Goal: Transaction & Acquisition: Purchase product/service

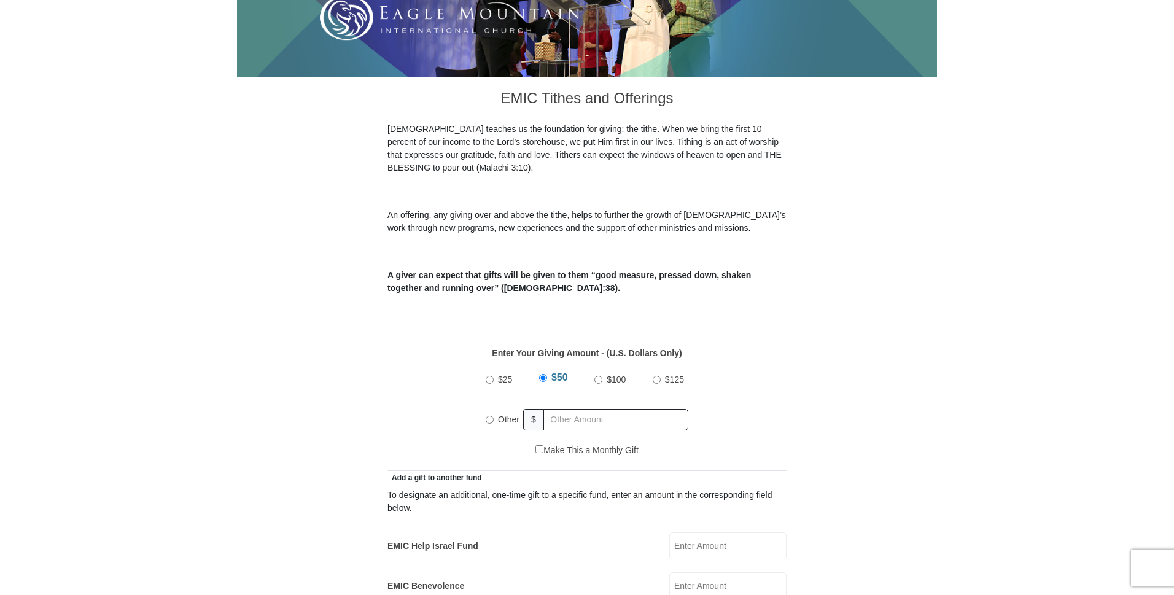
click at [490, 416] on input "Other" at bounding box center [490, 420] width 8 height 8
radio input "true"
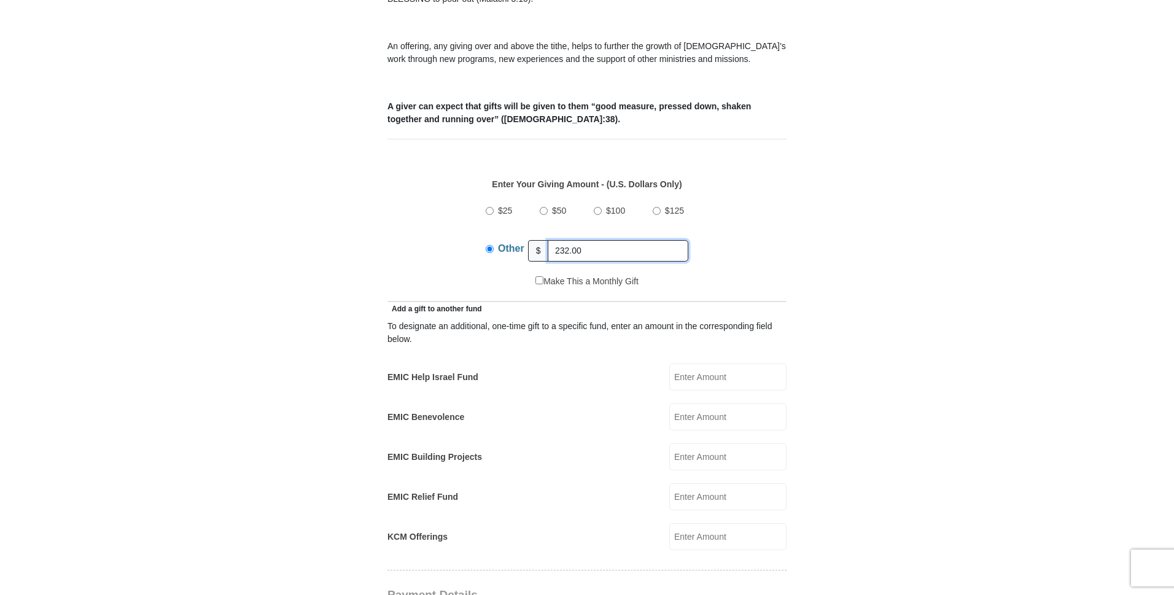
scroll to position [446, 0]
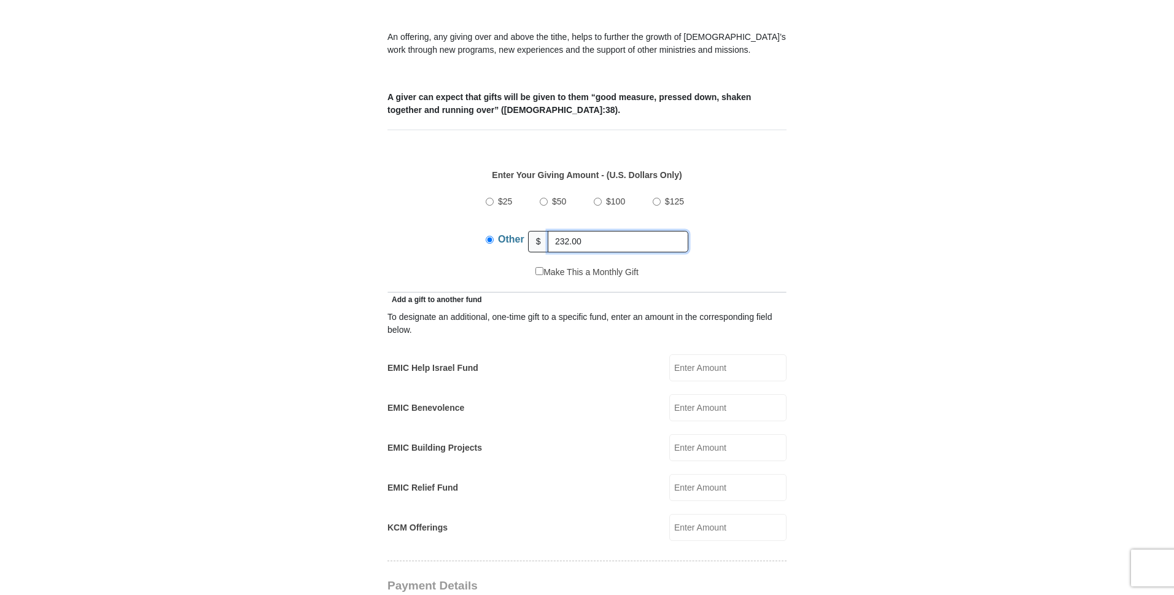
type input "232.00"
click at [677, 434] on input "EMIC Building Projects" at bounding box center [727, 447] width 117 height 27
type input "65.00"
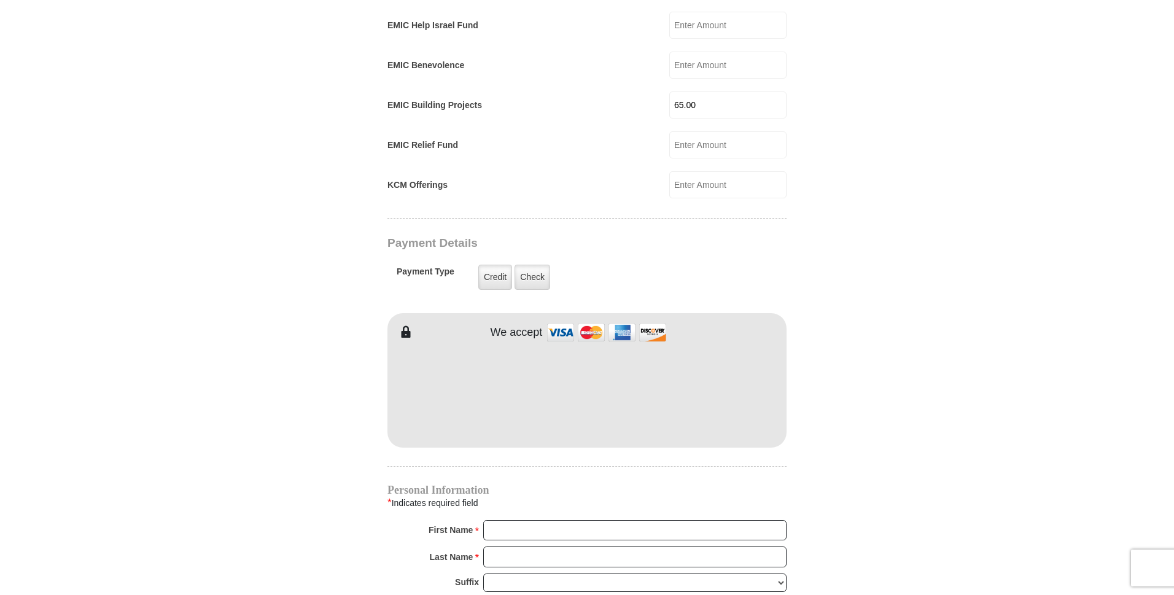
scroll to position [803, 0]
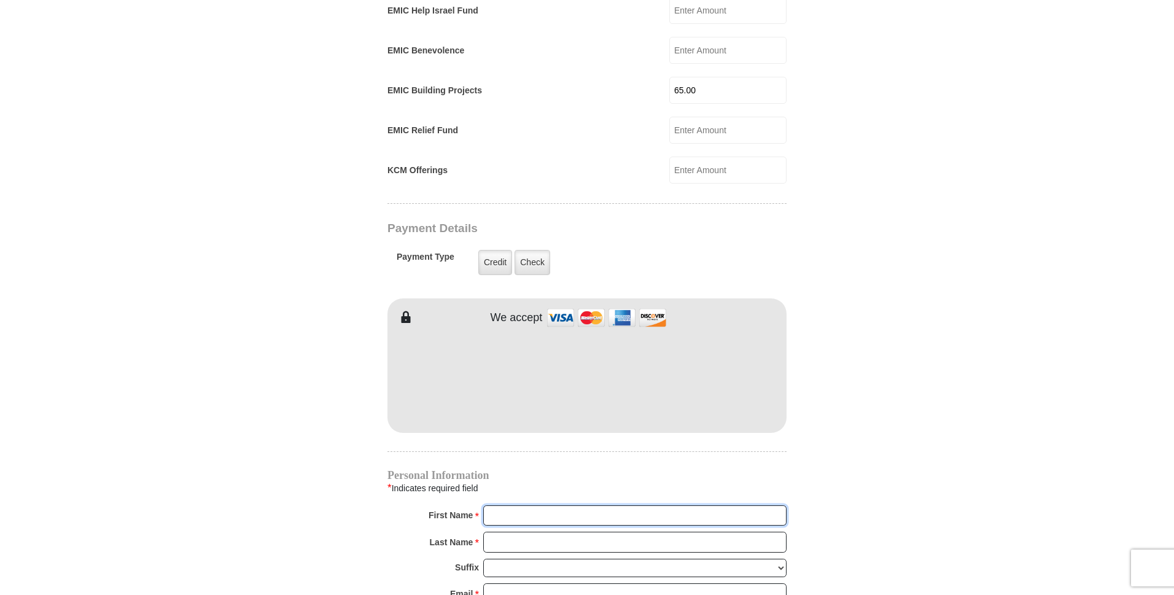
click at [530, 505] on input "First Name *" at bounding box center [634, 515] width 303 height 21
type input "[PERSON_NAME]"
type input "[EMAIL_ADDRESS][DOMAIN_NAME]"
type input "[STREET_ADDRESS]"
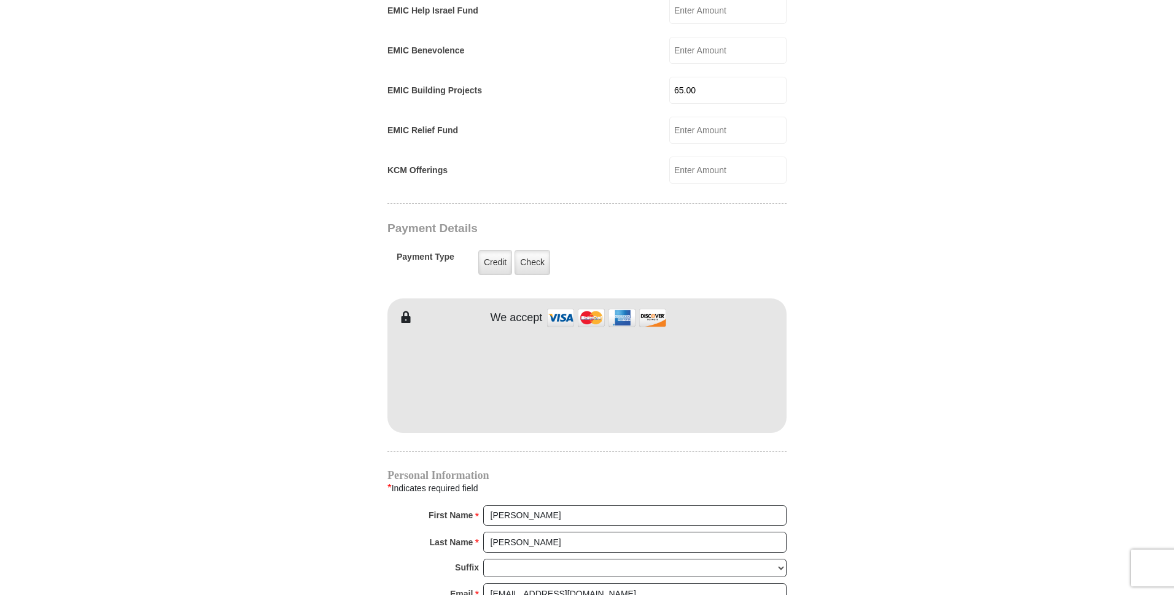
type input "[PERSON_NAME]"
select select "MI"
type input "48423-8464"
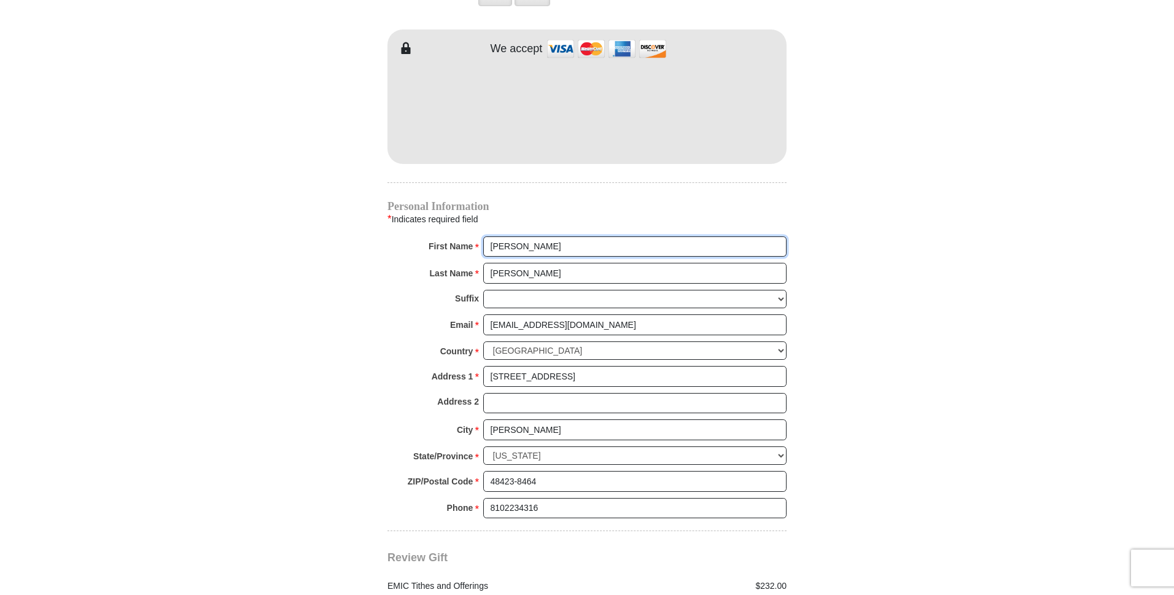
scroll to position [1160, 0]
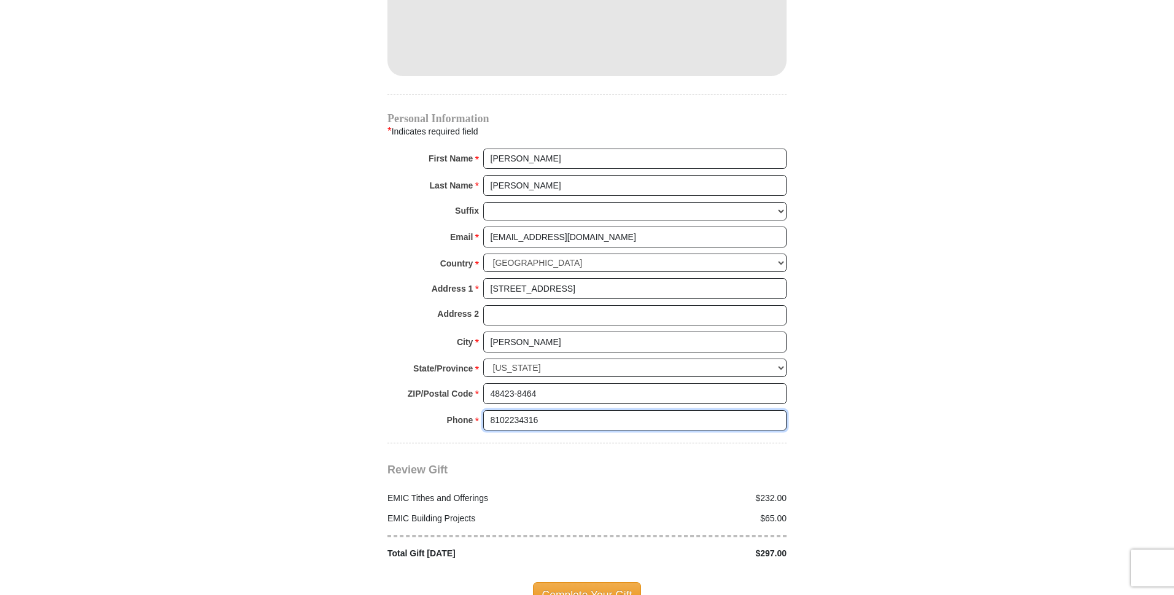
click at [504, 410] on input "8102234316" at bounding box center [634, 420] width 303 height 21
click at [521, 410] on input "810-2234316" at bounding box center [634, 420] width 303 height 21
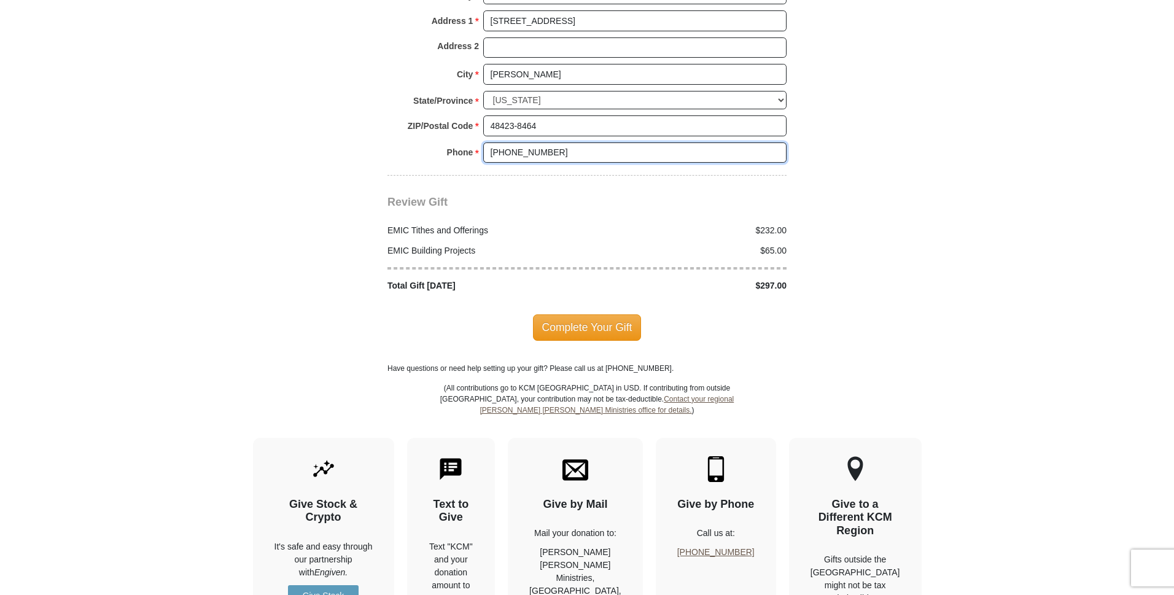
scroll to position [1428, 0]
type input "[PHONE_NUMBER]"
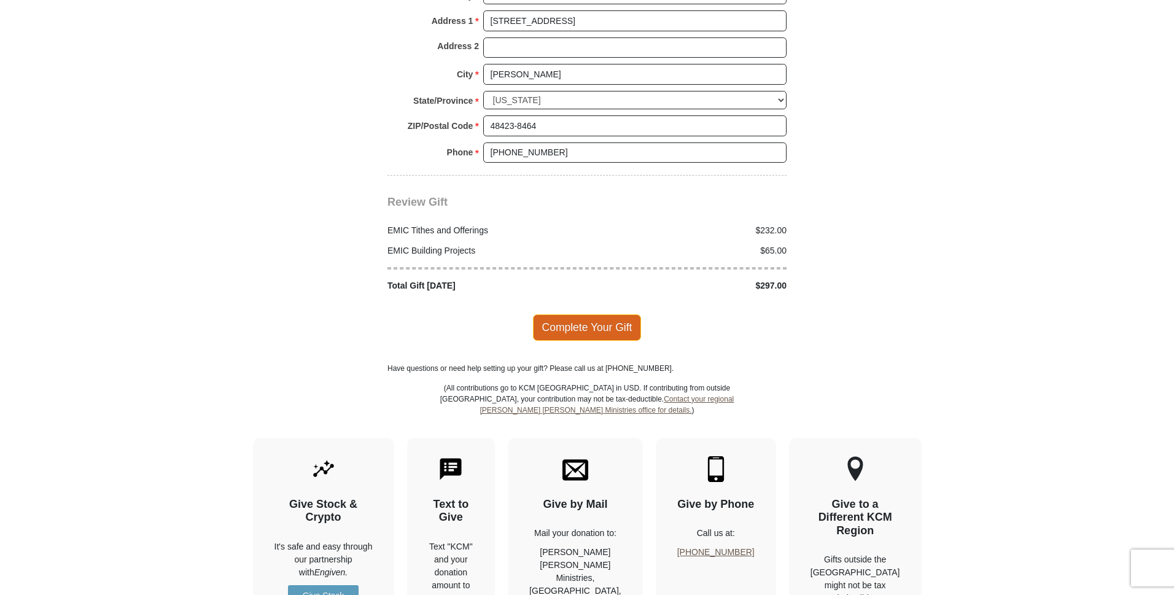
click at [596, 314] on span "Complete Your Gift" at bounding box center [587, 327] width 109 height 26
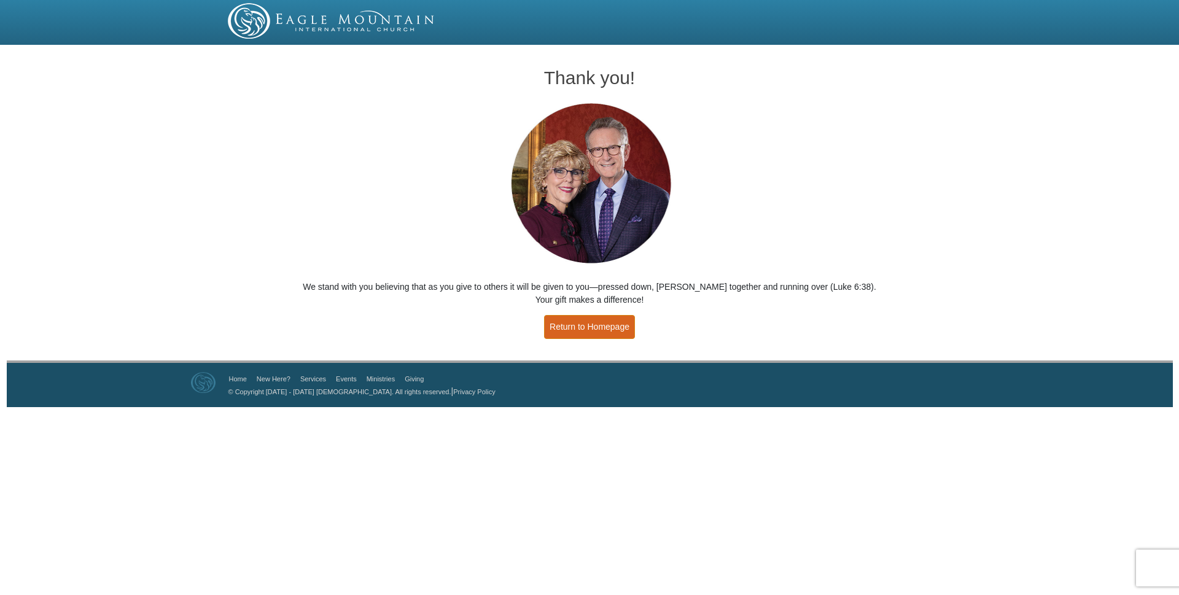
click at [581, 329] on link "Return to Homepage" at bounding box center [589, 327] width 91 height 24
